Goal: Task Accomplishment & Management: Complete application form

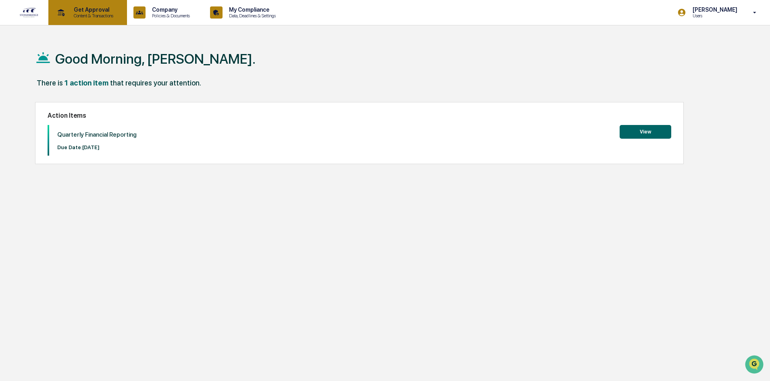
click at [88, 17] on p "Content & Transactions" at bounding box center [92, 16] width 50 height 6
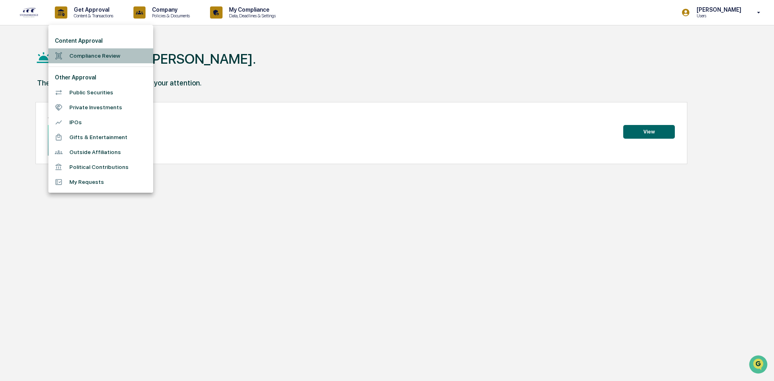
click at [98, 52] on li "Compliance Review" at bounding box center [100, 55] width 105 height 15
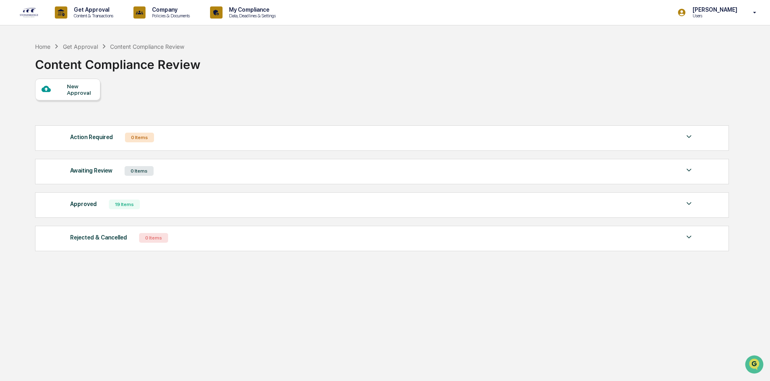
click at [88, 91] on div "New Approval" at bounding box center [80, 89] width 27 height 13
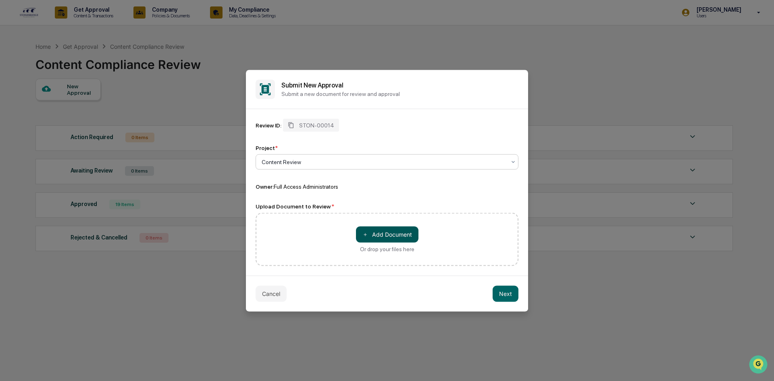
click at [385, 236] on button "＋ Add Document" at bounding box center [387, 234] width 63 height 16
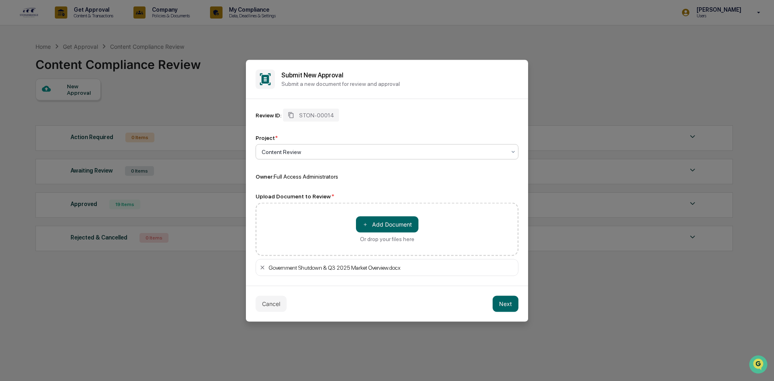
click at [415, 156] on div "Content Review" at bounding box center [384, 151] width 252 height 11
click at [507, 306] on button "Next" at bounding box center [506, 304] width 26 height 16
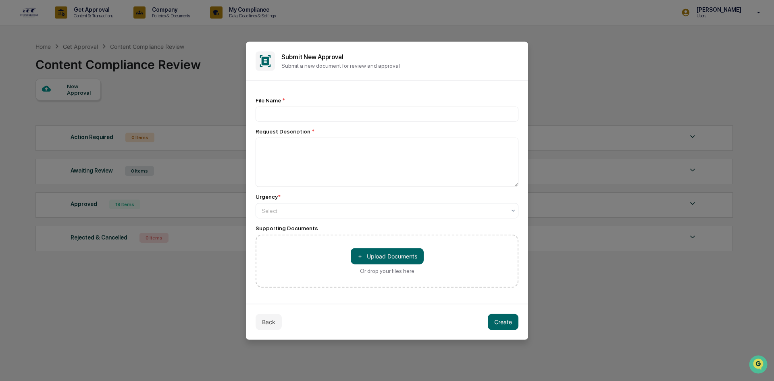
click at [396, 104] on div "File Name *" at bounding box center [387, 109] width 263 height 25
click at [396, 114] on input at bounding box center [387, 113] width 263 height 15
paste input "**********"
type input "**********"
click at [431, 211] on div at bounding box center [384, 210] width 244 height 8
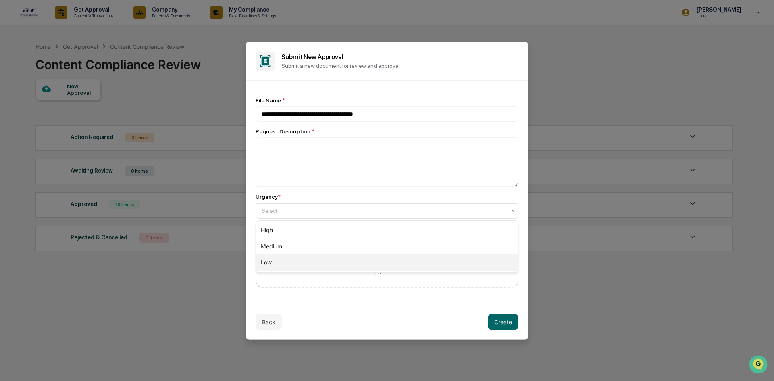
click at [417, 260] on div "Low" at bounding box center [387, 262] width 262 height 16
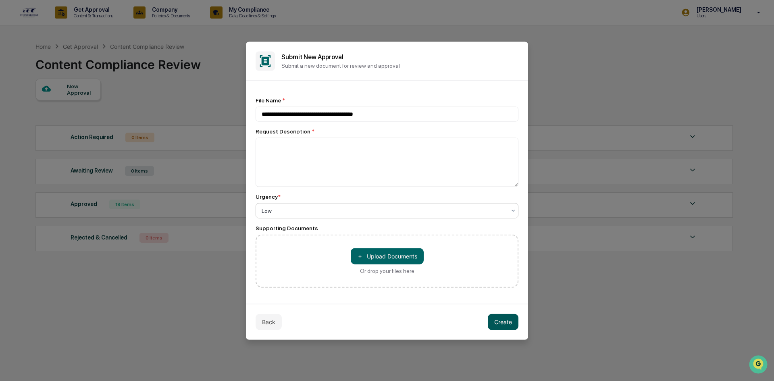
click at [496, 323] on button "Create" at bounding box center [503, 322] width 31 height 16
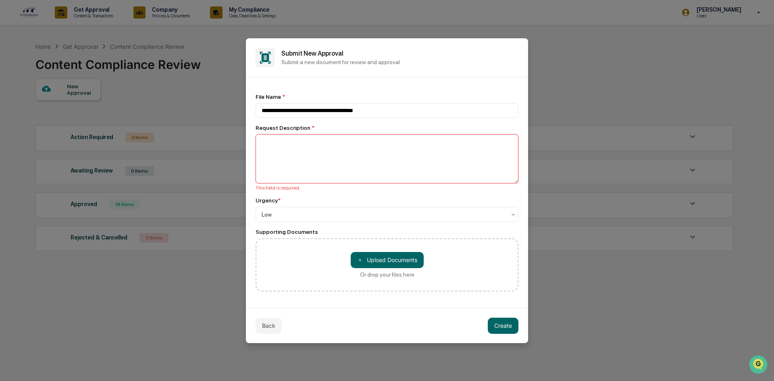
click at [438, 172] on textarea at bounding box center [387, 158] width 263 height 49
paste textarea "**********"
type textarea "**********"
click at [508, 326] on button "Create" at bounding box center [503, 326] width 31 height 16
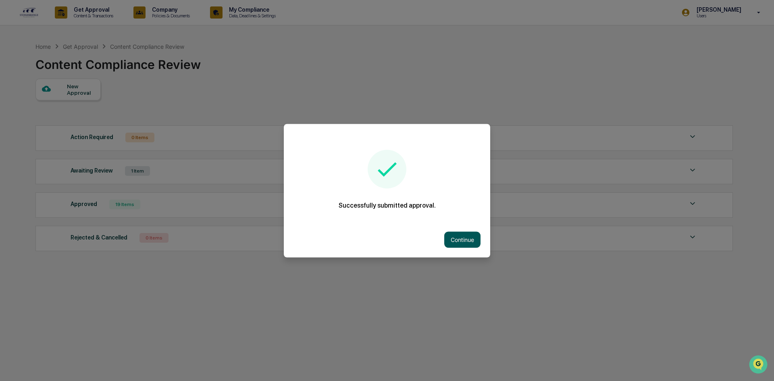
drag, startPoint x: 464, startPoint y: 237, endPoint x: 465, endPoint y: 233, distance: 4.1
click at [464, 237] on button "Continue" at bounding box center [462, 239] width 36 height 16
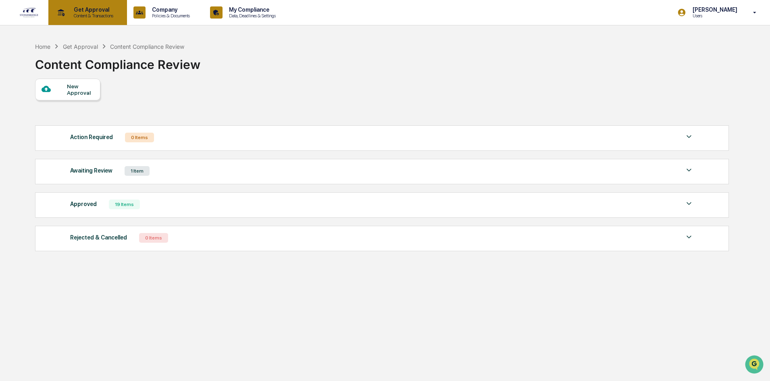
click at [77, 10] on p "Get Approval" at bounding box center [92, 9] width 50 height 6
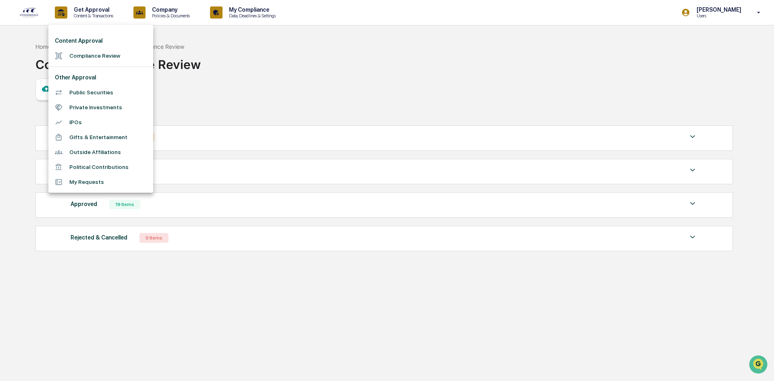
click at [49, 13] on div at bounding box center [387, 190] width 774 height 381
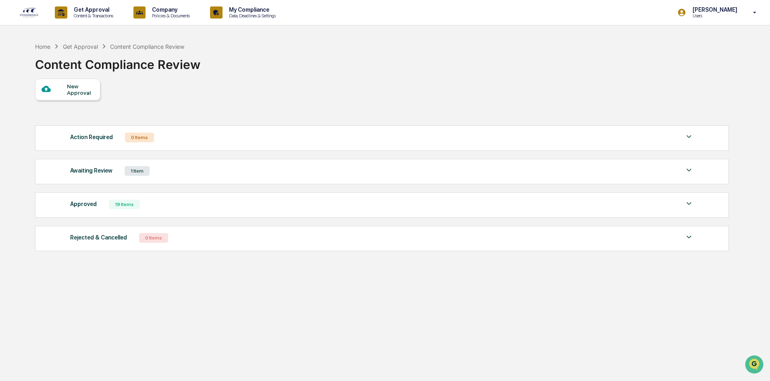
click at [32, 17] on div "Content Approval Compliance Review Other Approval Public Securities Private Inv…" at bounding box center [385, 190] width 770 height 381
click at [31, 17] on img at bounding box center [28, 12] width 19 height 10
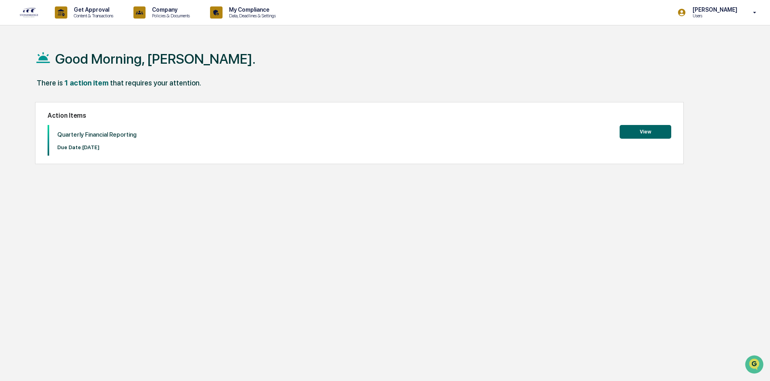
click at [656, 134] on button "View" at bounding box center [646, 132] width 52 height 14
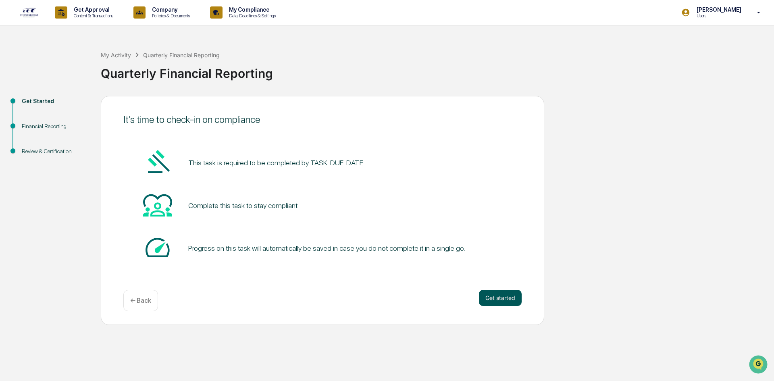
drag, startPoint x: 488, startPoint y: 287, endPoint x: 499, endPoint y: 299, distance: 16.5
click at [488, 287] on div "It's time to check-in on compliance This task is required to be completed by TA…" at bounding box center [323, 210] width 444 height 229
click at [500, 299] on button "Get started" at bounding box center [500, 298] width 43 height 16
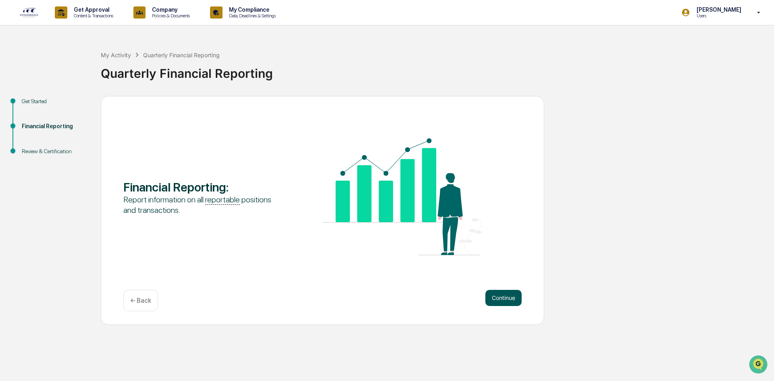
click at [495, 295] on button "Continue" at bounding box center [504, 298] width 36 height 16
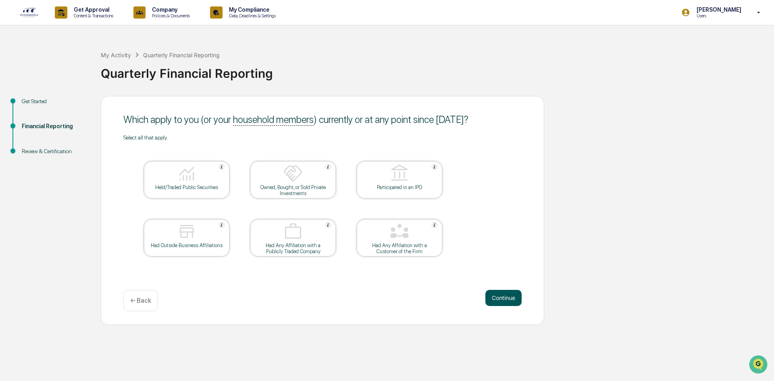
click at [506, 302] on button "Continue" at bounding box center [504, 298] width 36 height 16
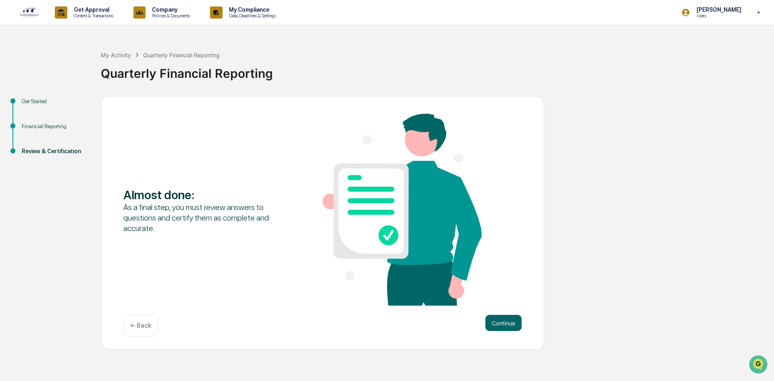
click at [504, 299] on div "Almost done : As a final step, you must review answers to questions and certify…" at bounding box center [322, 211] width 398 height 194
click at [503, 313] on div "Almost done : As a final step, you must review answers to questions and certify…" at bounding box center [323, 223] width 444 height 254
click at [504, 332] on div "Continue ← Back" at bounding box center [322, 325] width 398 height 21
click at [507, 322] on button "Continue" at bounding box center [504, 323] width 36 height 16
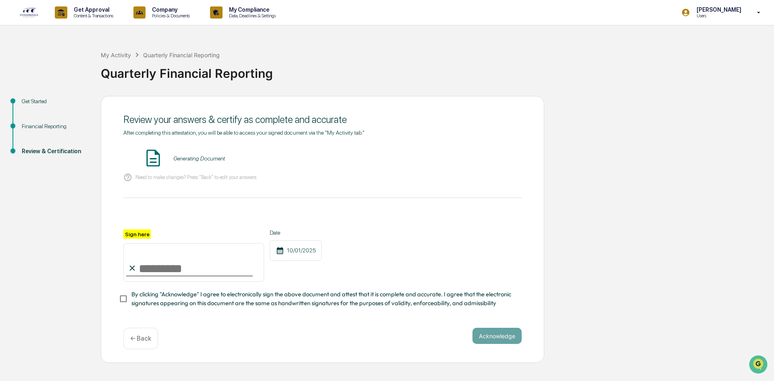
click at [155, 266] on input "Sign here" at bounding box center [193, 262] width 141 height 39
type input "*********"
click at [514, 337] on button "Acknowledge" at bounding box center [497, 336] width 49 height 16
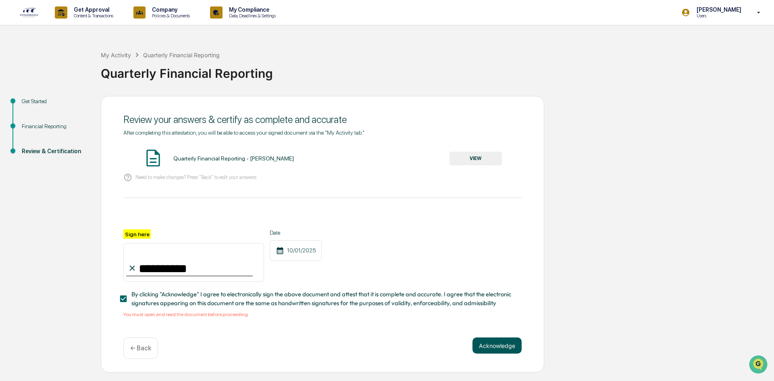
click at [490, 344] on button "Acknowledge" at bounding box center [497, 346] width 49 height 16
click at [508, 349] on button "Acknowledge" at bounding box center [497, 346] width 49 height 16
click at [494, 153] on button "VIEW" at bounding box center [476, 159] width 52 height 14
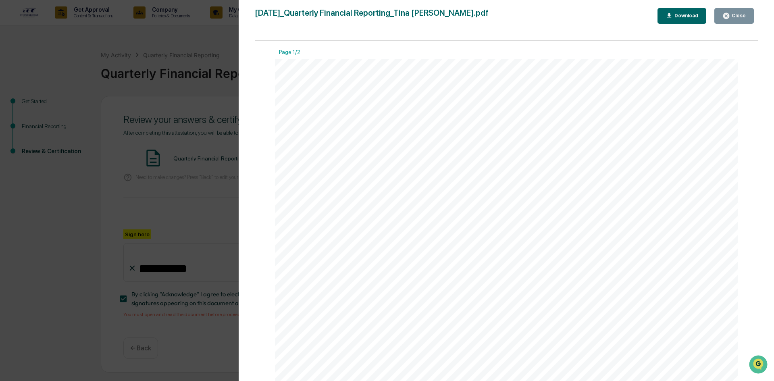
drag, startPoint x: 759, startPoint y: 100, endPoint x: 759, endPoint y: 123, distance: 23.4
click at [759, 123] on div "Version History [DATE] 01:53 PM [PERSON_NAME] [DATE]_Quarterly Financial Report…" at bounding box center [507, 198] width 536 height 397
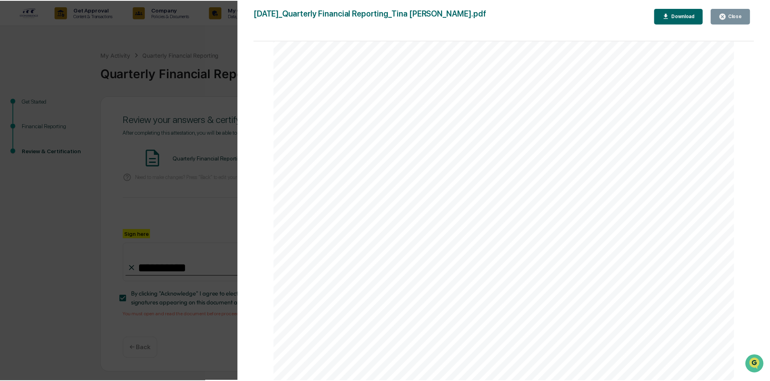
scroll to position [771, 0]
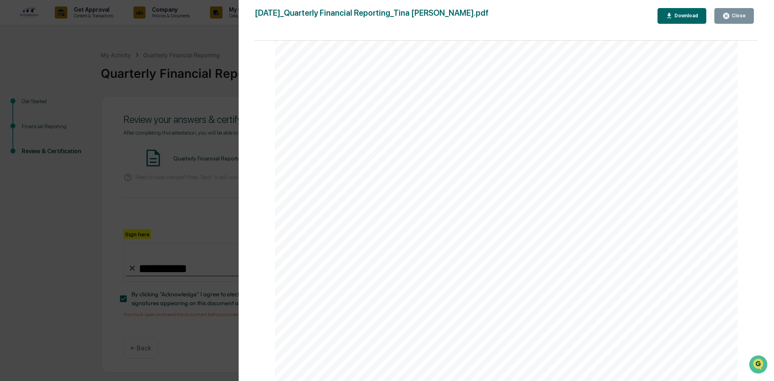
click at [738, 15] on div "Close" at bounding box center [738, 16] width 16 height 6
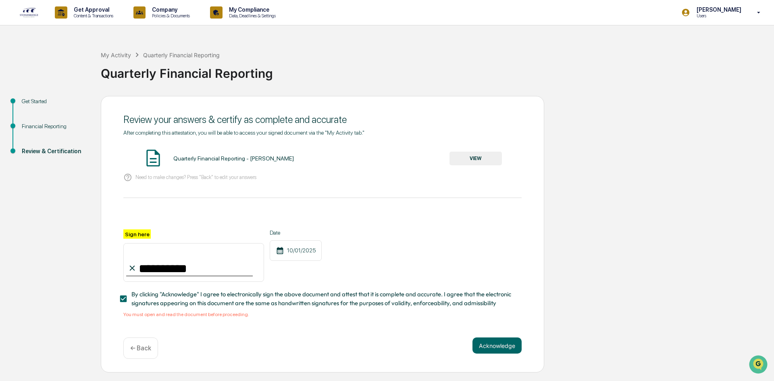
click at [487, 162] on button "VIEW" at bounding box center [476, 159] width 52 height 14
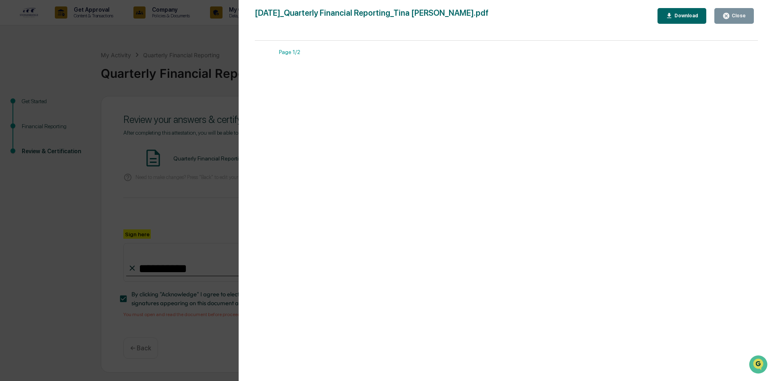
click at [702, 21] on button "Download" at bounding box center [682, 16] width 49 height 16
click at [734, 16] on div "Close" at bounding box center [738, 16] width 16 height 6
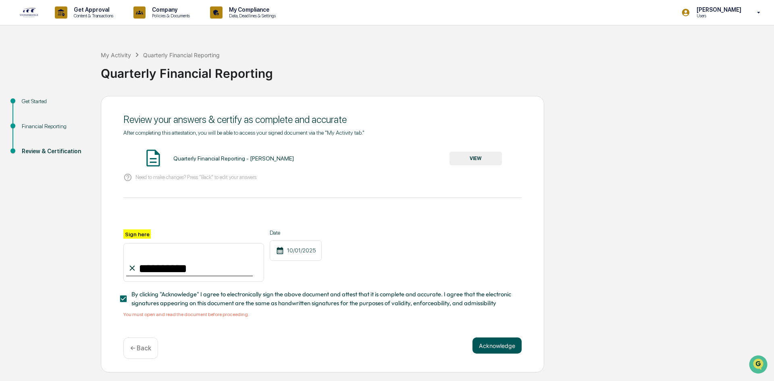
click at [515, 354] on button "Acknowledge" at bounding box center [497, 346] width 49 height 16
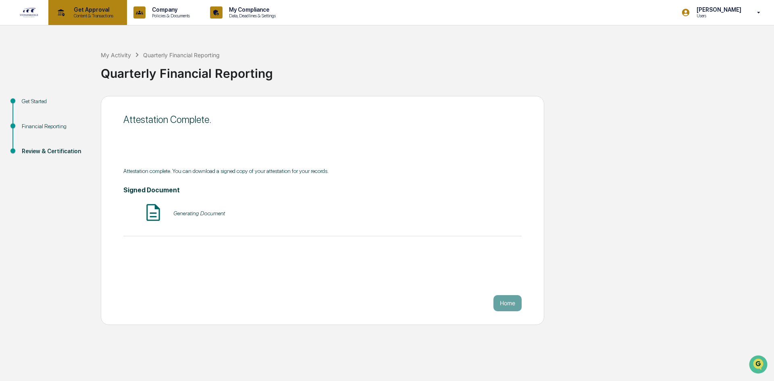
click at [94, 10] on p "Get Approval" at bounding box center [92, 9] width 50 height 6
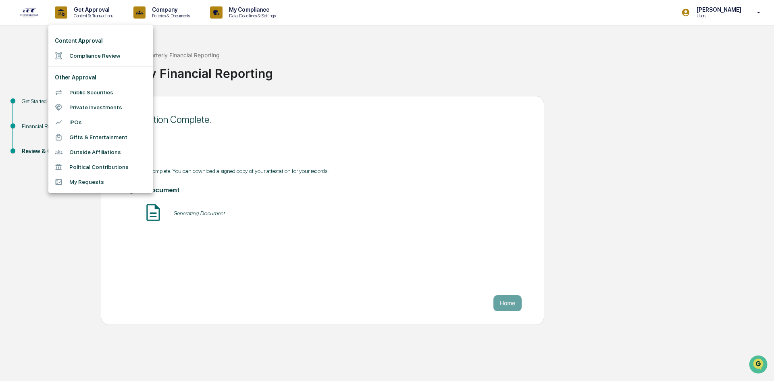
click at [163, 10] on div at bounding box center [387, 190] width 774 height 381
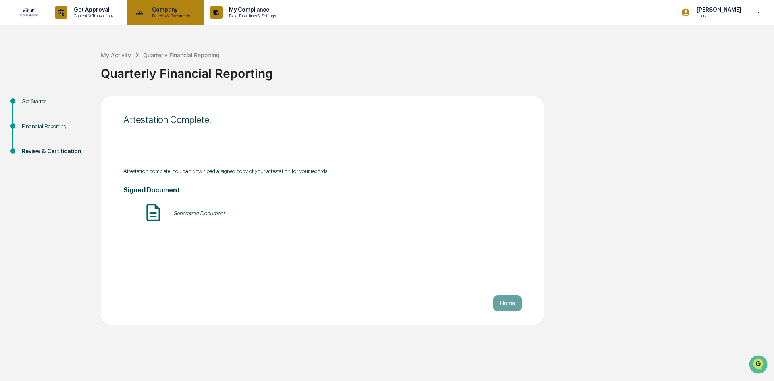
click at [164, 10] on p "Company" at bounding box center [170, 9] width 48 height 6
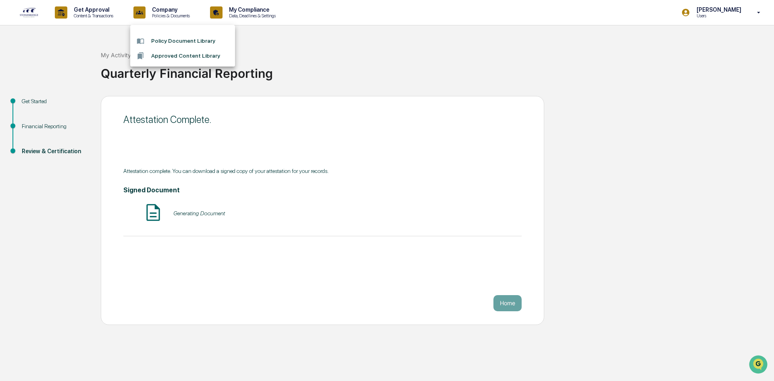
click at [181, 42] on li "Policy Document Library" at bounding box center [182, 40] width 105 height 15
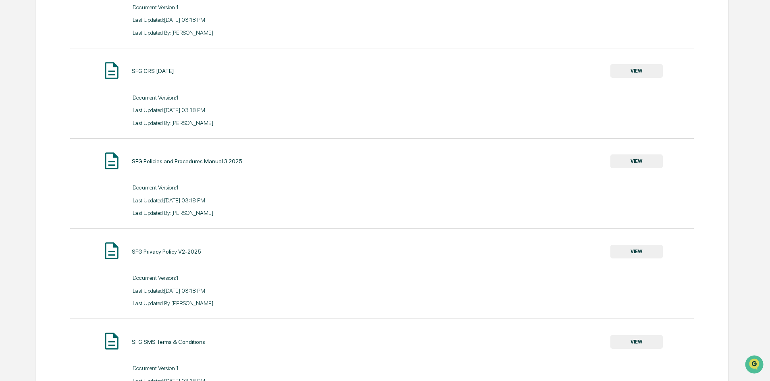
scroll to position [323, 0]
click at [656, 162] on button "VIEW" at bounding box center [637, 161] width 52 height 14
